Goal: Transaction & Acquisition: Purchase product/service

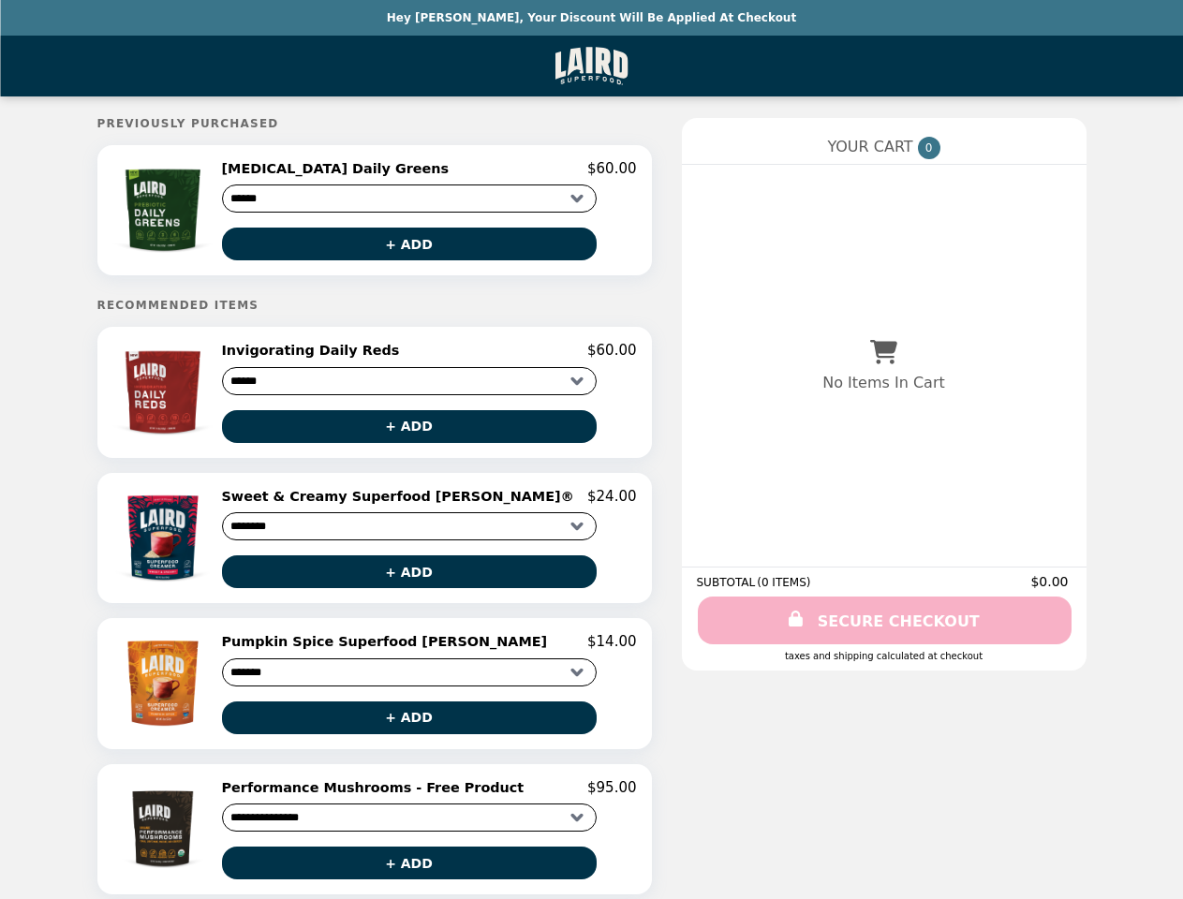
select select "**********"
click at [165, 213] on img at bounding box center [163, 210] width 105 height 100
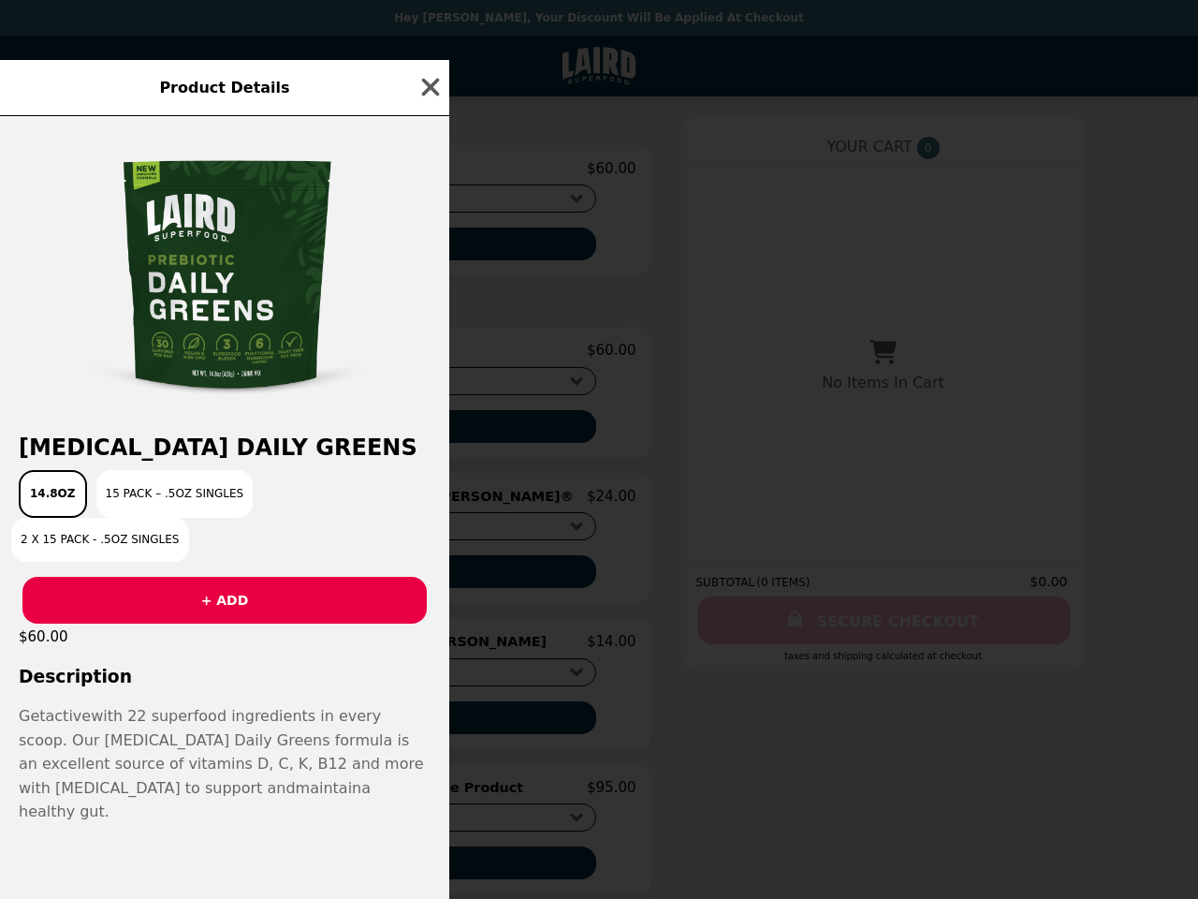
click at [429, 171] on div "Product Details [MEDICAL_DATA] Daily Greens 14.8oz 15 Pack – .5oz Singles 2 x 1…" at bounding box center [599, 449] width 1198 height 899
click at [409, 247] on div at bounding box center [224, 266] width 449 height 300
click at [165, 398] on img at bounding box center [224, 275] width 281 height 281
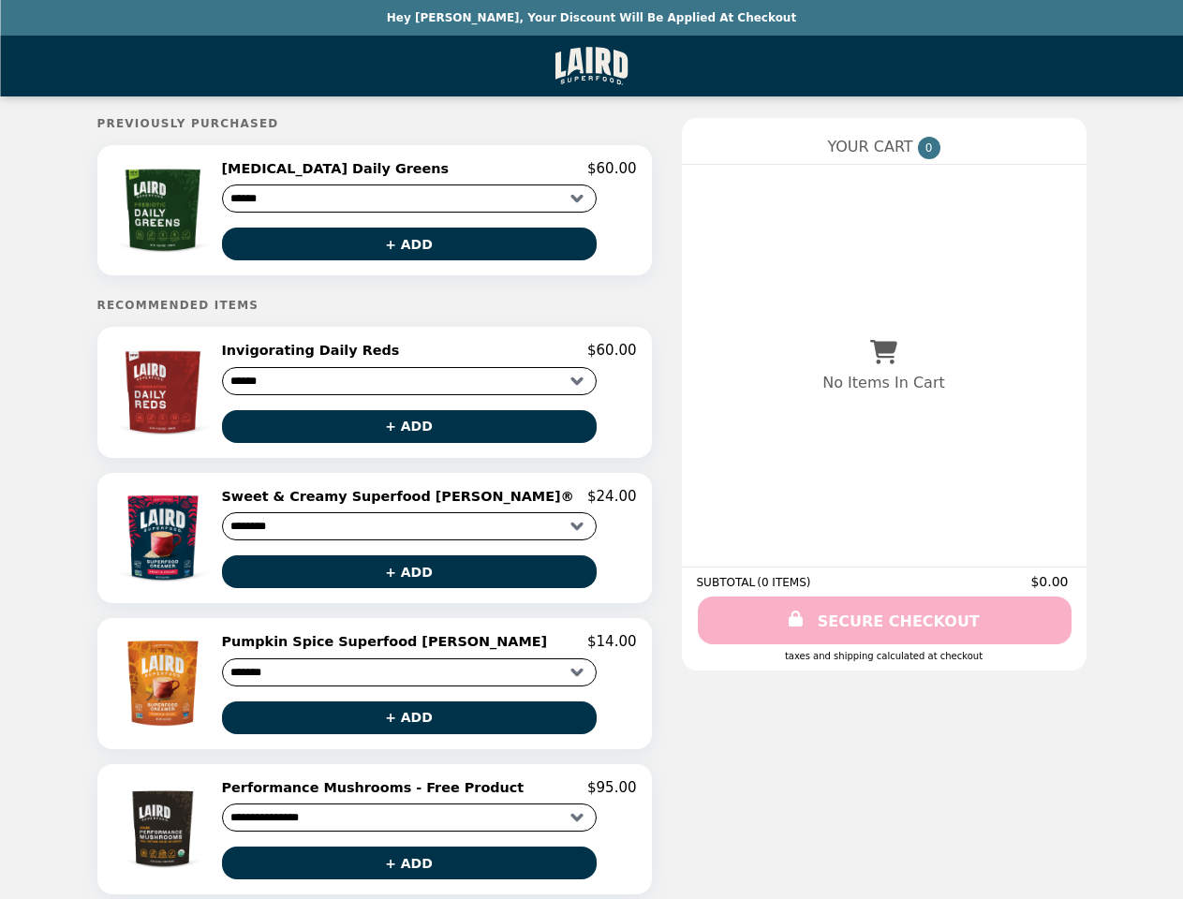
click at [409, 433] on button "+ ADD" at bounding box center [409, 426] width 375 height 33
click at [165, 545] on img at bounding box center [163, 538] width 105 height 100
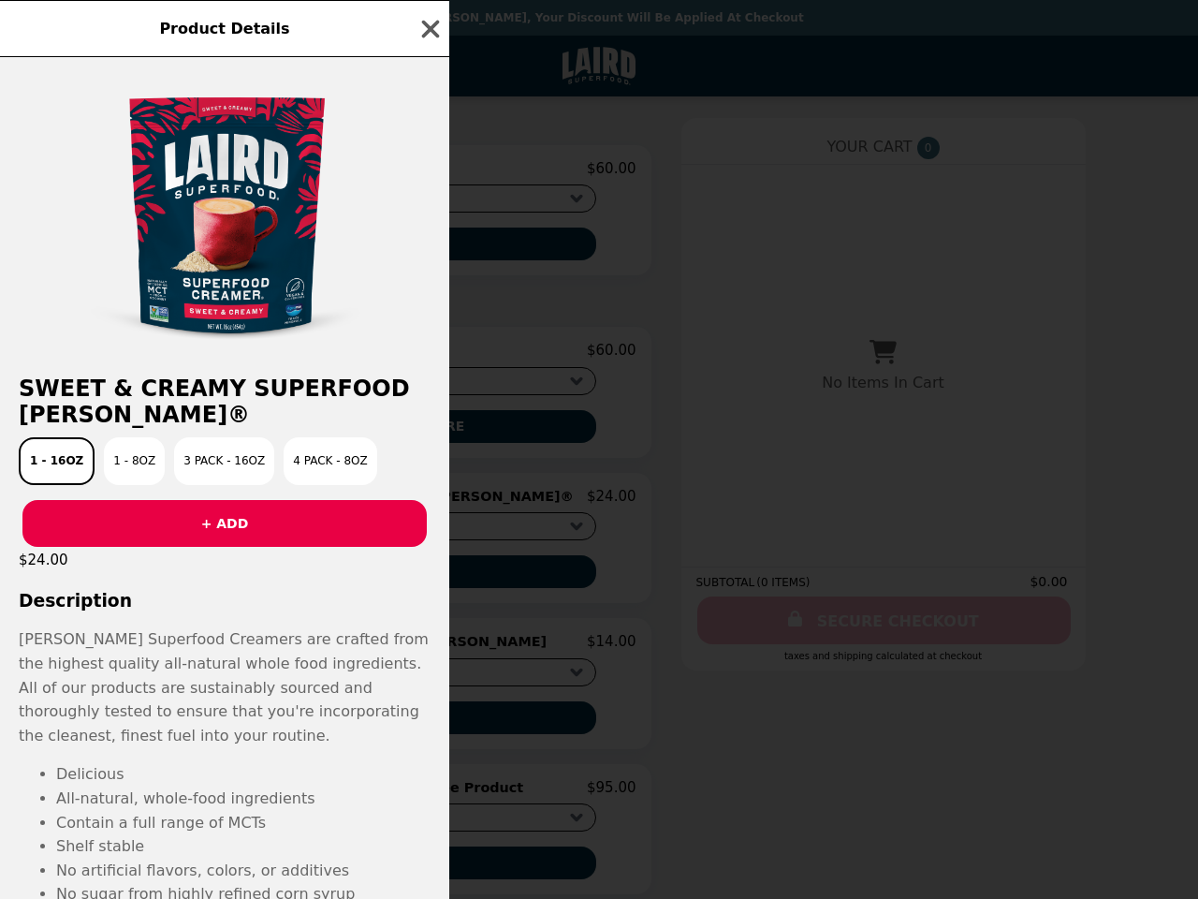
click at [429, 504] on div "Product Details Sweet & Creamy Superfood [PERSON_NAME]® 1 - 16oz 1 - 8oz 3 Pack…" at bounding box center [599, 449] width 1198 height 899
click at [409, 573] on div "$24.00" at bounding box center [224, 560] width 449 height 26
click at [165, 692] on div "Product Details Sweet & Creamy Superfood [PERSON_NAME]® 1 - 16oz 1 - 8oz 3 Pack…" at bounding box center [599, 449] width 1198 height 899
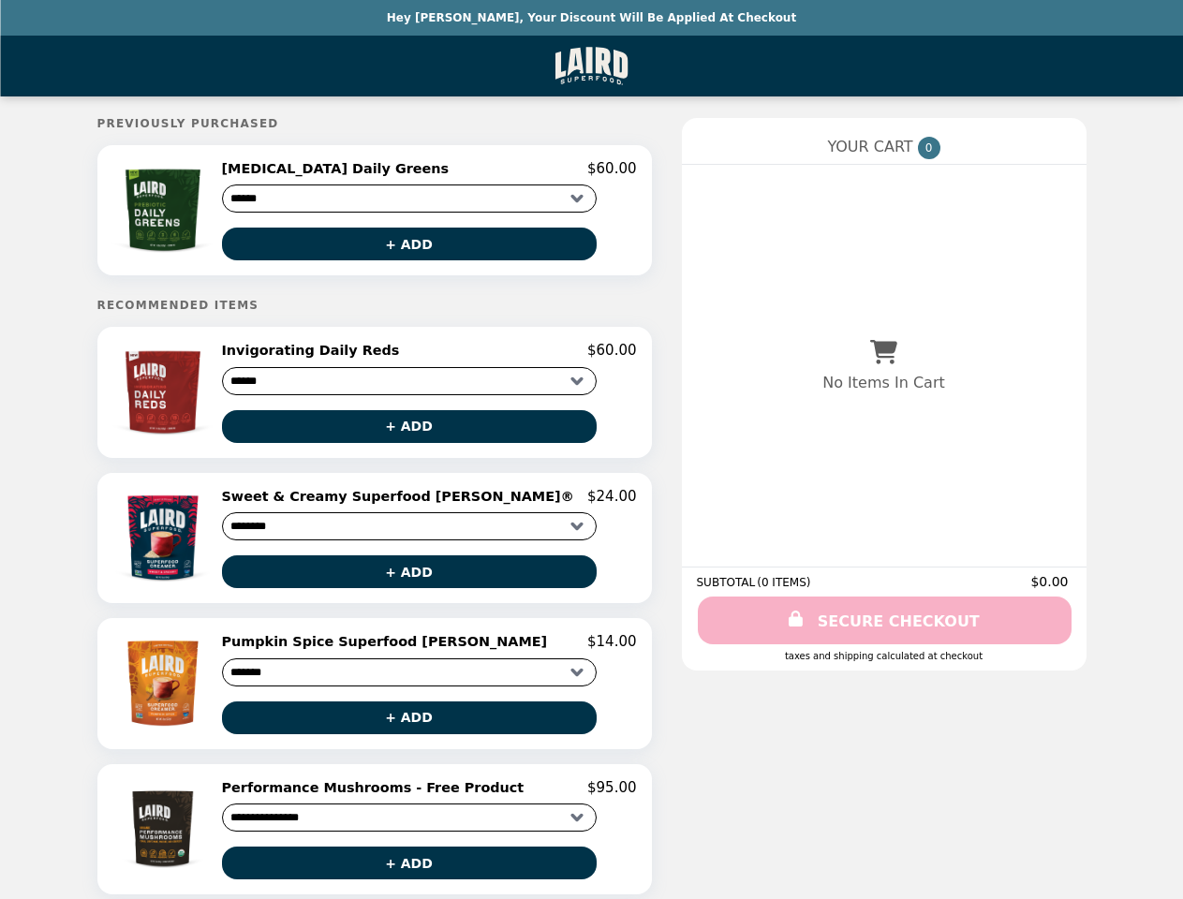
select select "**********"
click at [165, 213] on img at bounding box center [163, 210] width 105 height 100
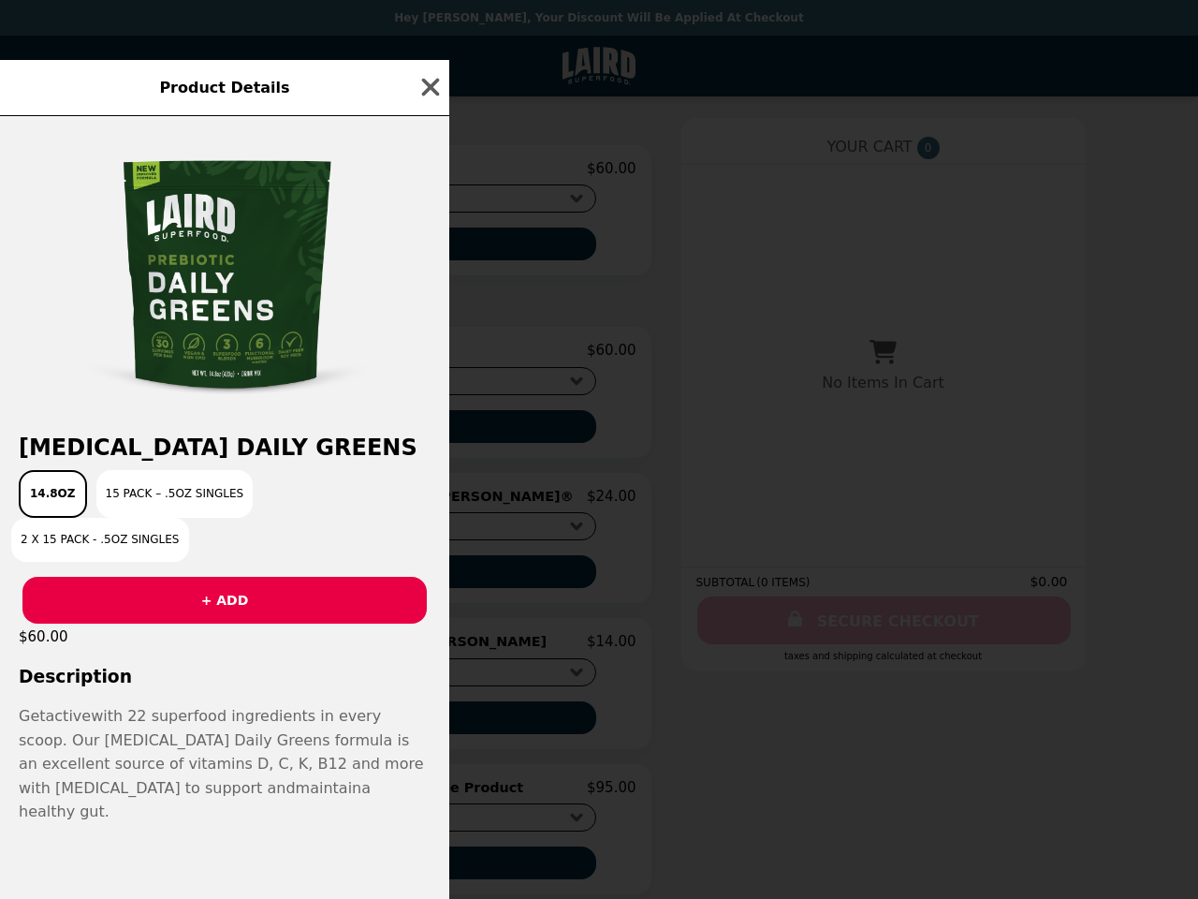
click at [429, 171] on div "Product Details [MEDICAL_DATA] Daily Greens 14.8oz 15 Pack – .5oz Singles 2 x 1…" at bounding box center [599, 449] width 1198 height 899
click at [409, 247] on div at bounding box center [224, 266] width 449 height 300
click at [165, 398] on div "Product Details [MEDICAL_DATA] Daily Greens 14.8oz 15 Pack – .5oz Singles 2 x 1…" at bounding box center [599, 449] width 1198 height 899
